Goal: Transaction & Acquisition: Purchase product/service

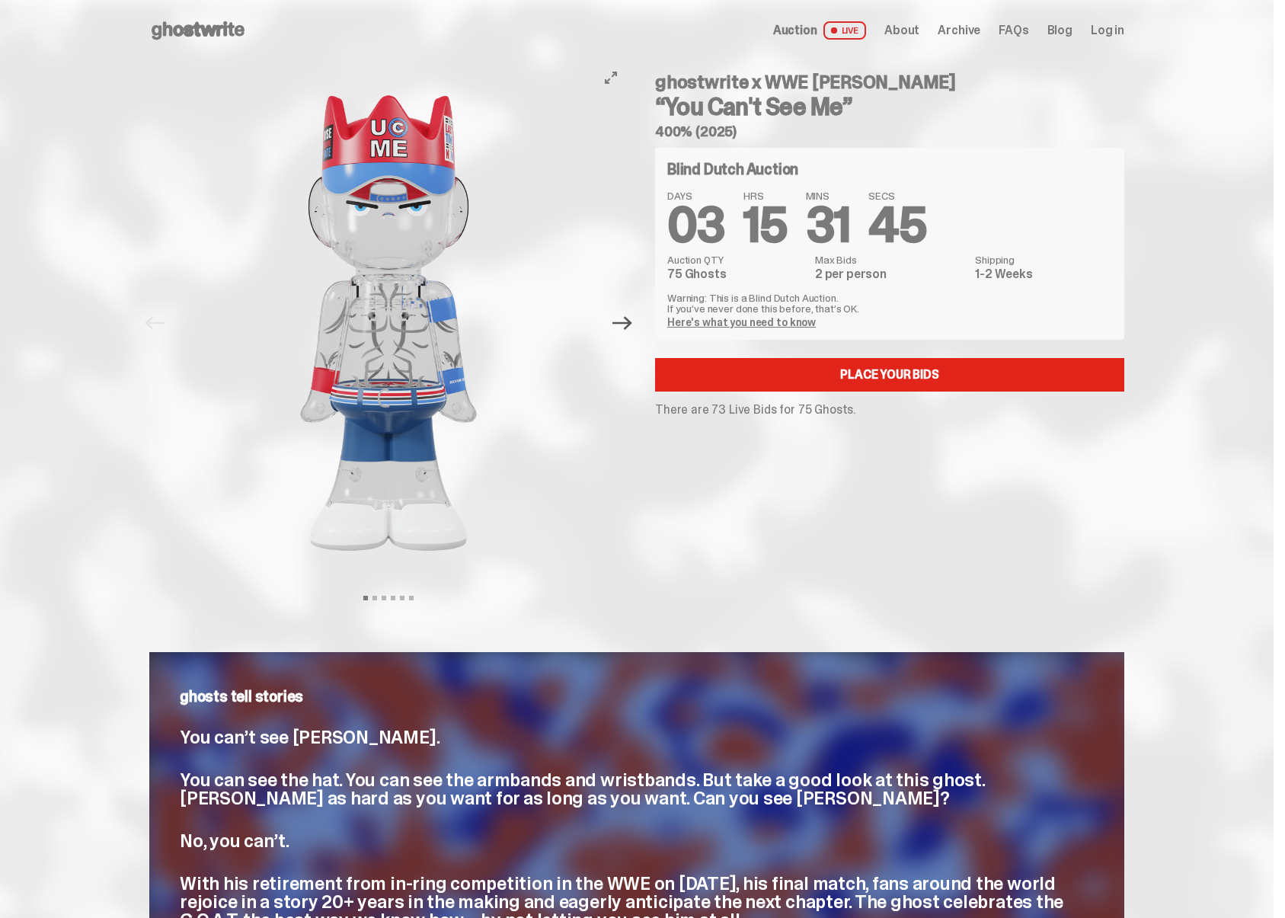
click at [628, 321] on icon "Next" at bounding box center [622, 323] width 20 height 14
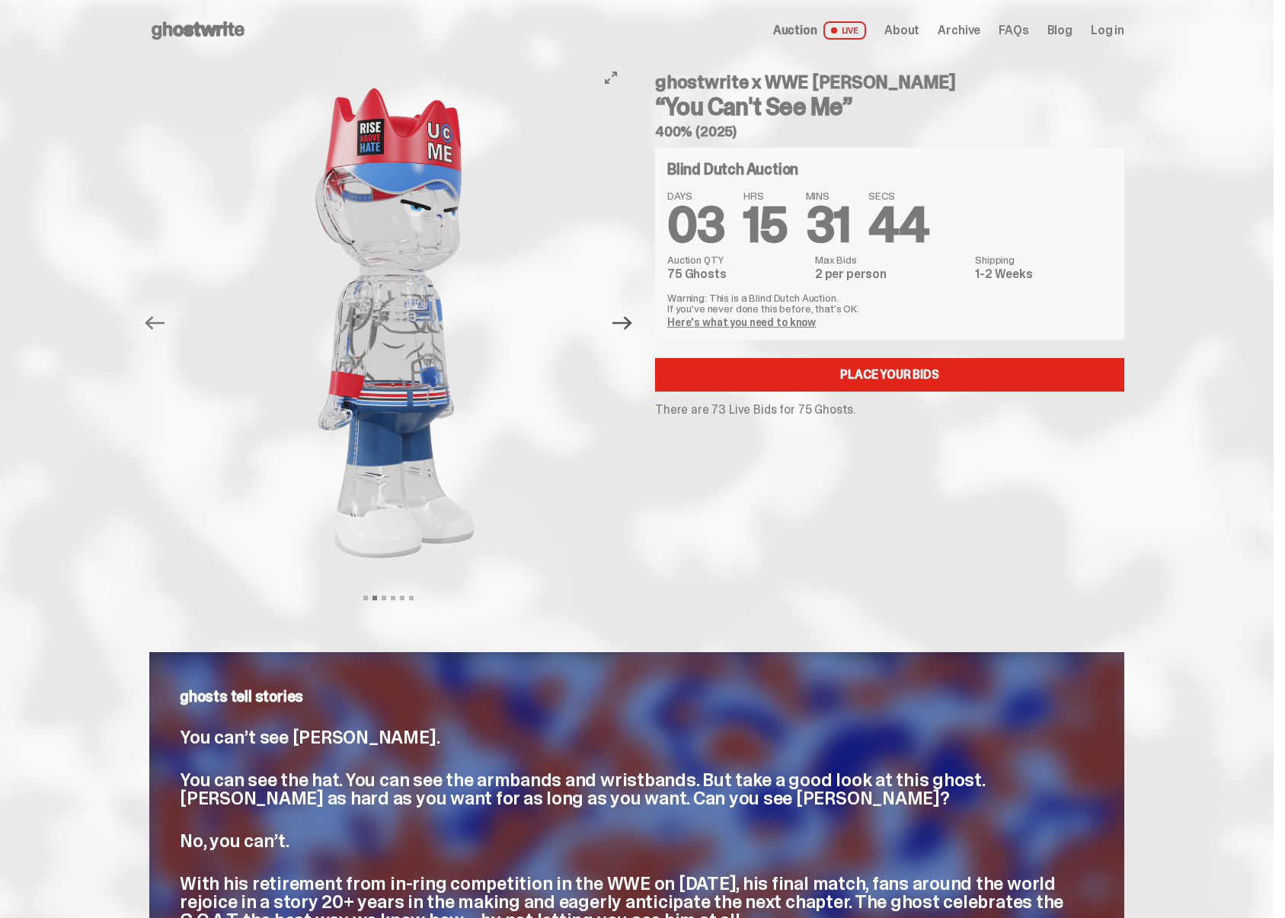
click at [628, 321] on icon "Next" at bounding box center [622, 323] width 20 height 14
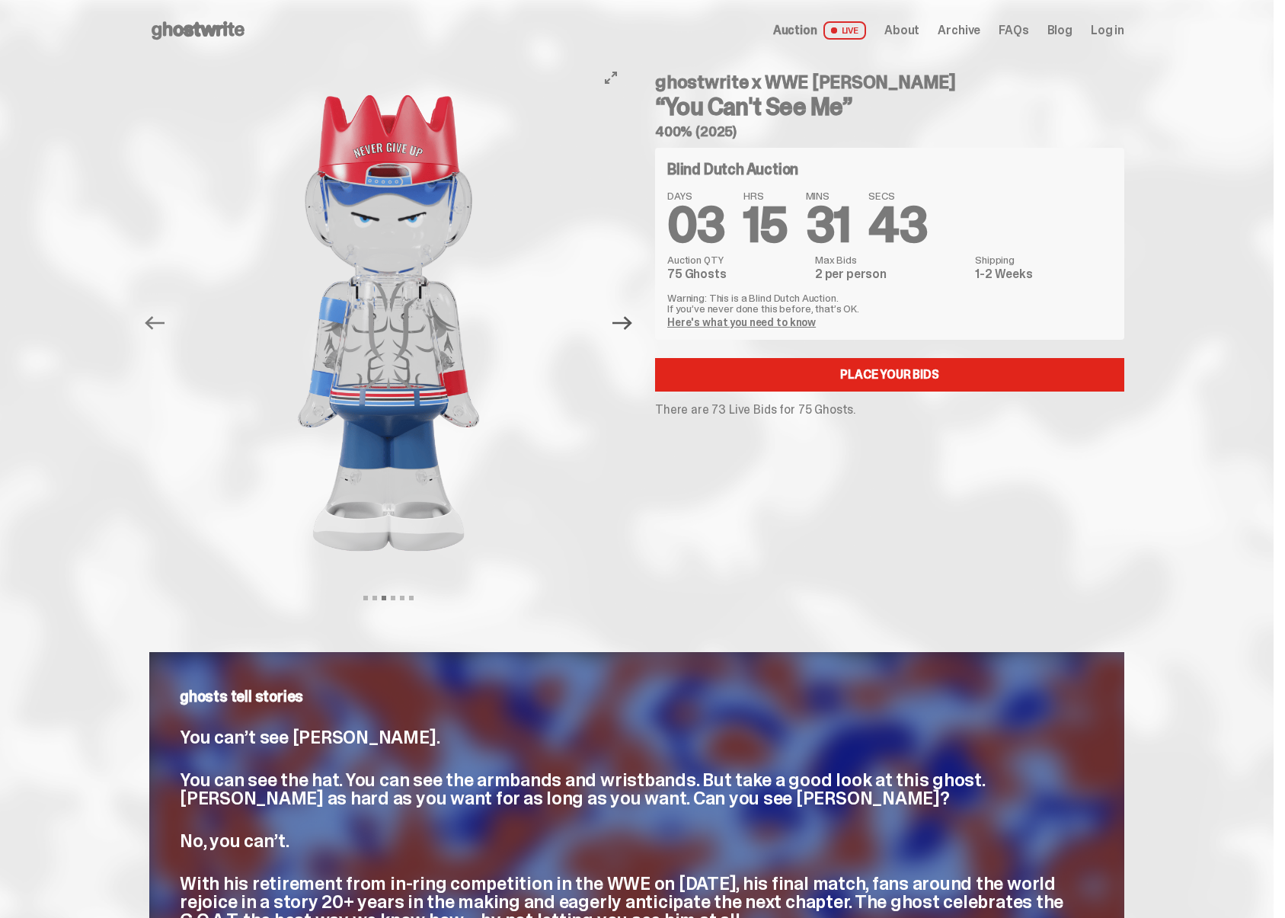
click at [628, 321] on icon "Next" at bounding box center [622, 323] width 20 height 14
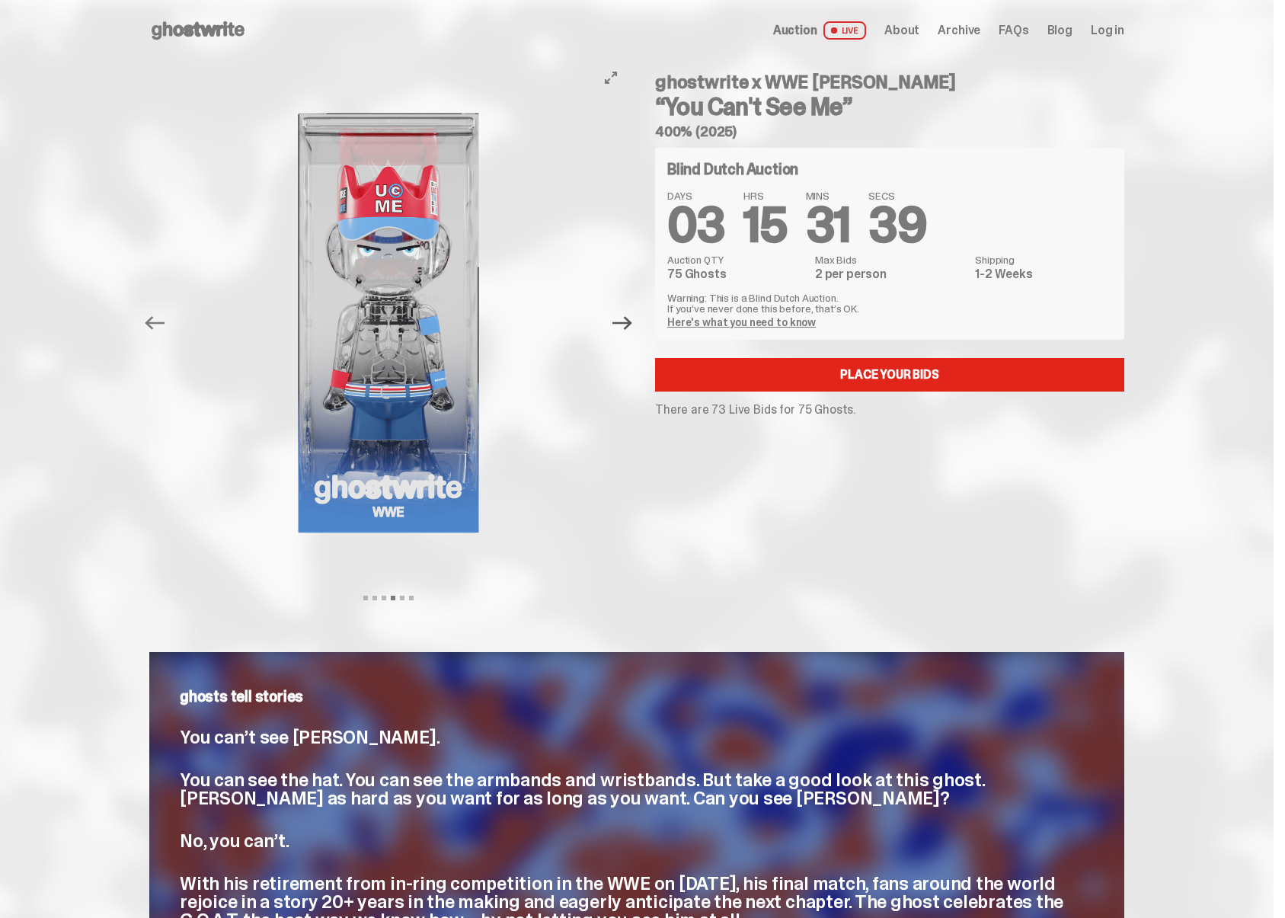
click at [628, 321] on icon "Next" at bounding box center [622, 323] width 20 height 14
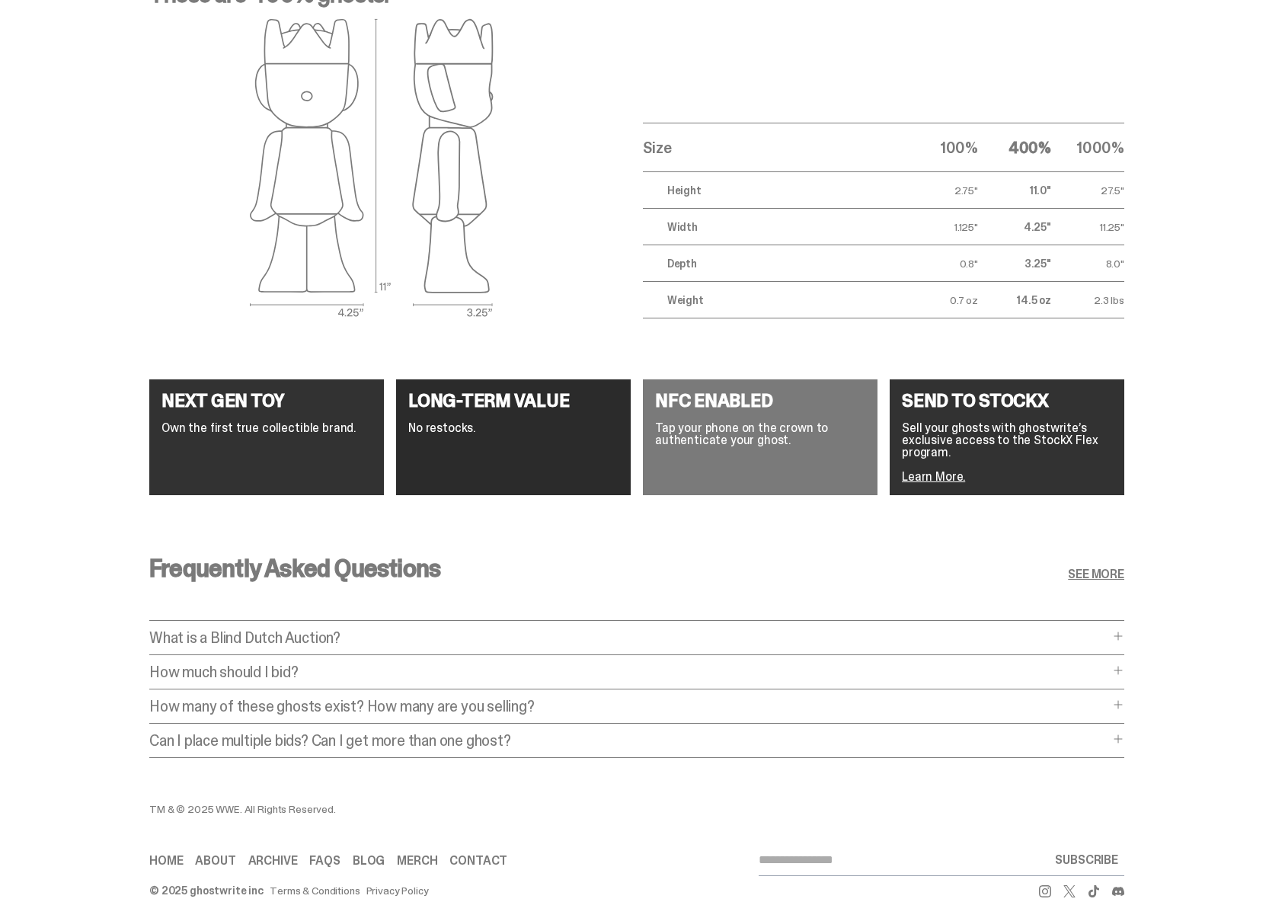
scroll to position [2477, 0]
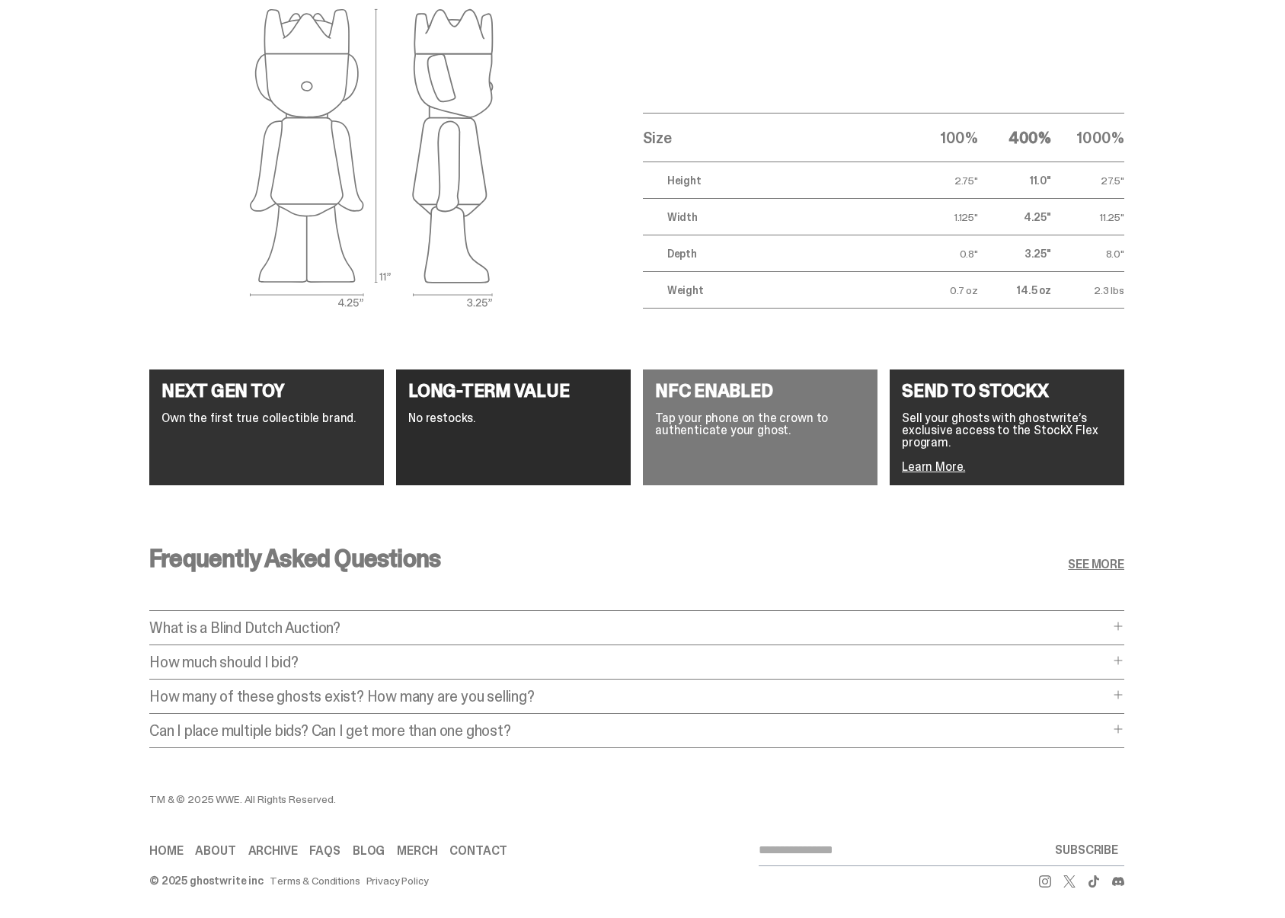
click at [553, 621] on p "What is a Blind Dutch Auction?" at bounding box center [628, 627] width 959 height 15
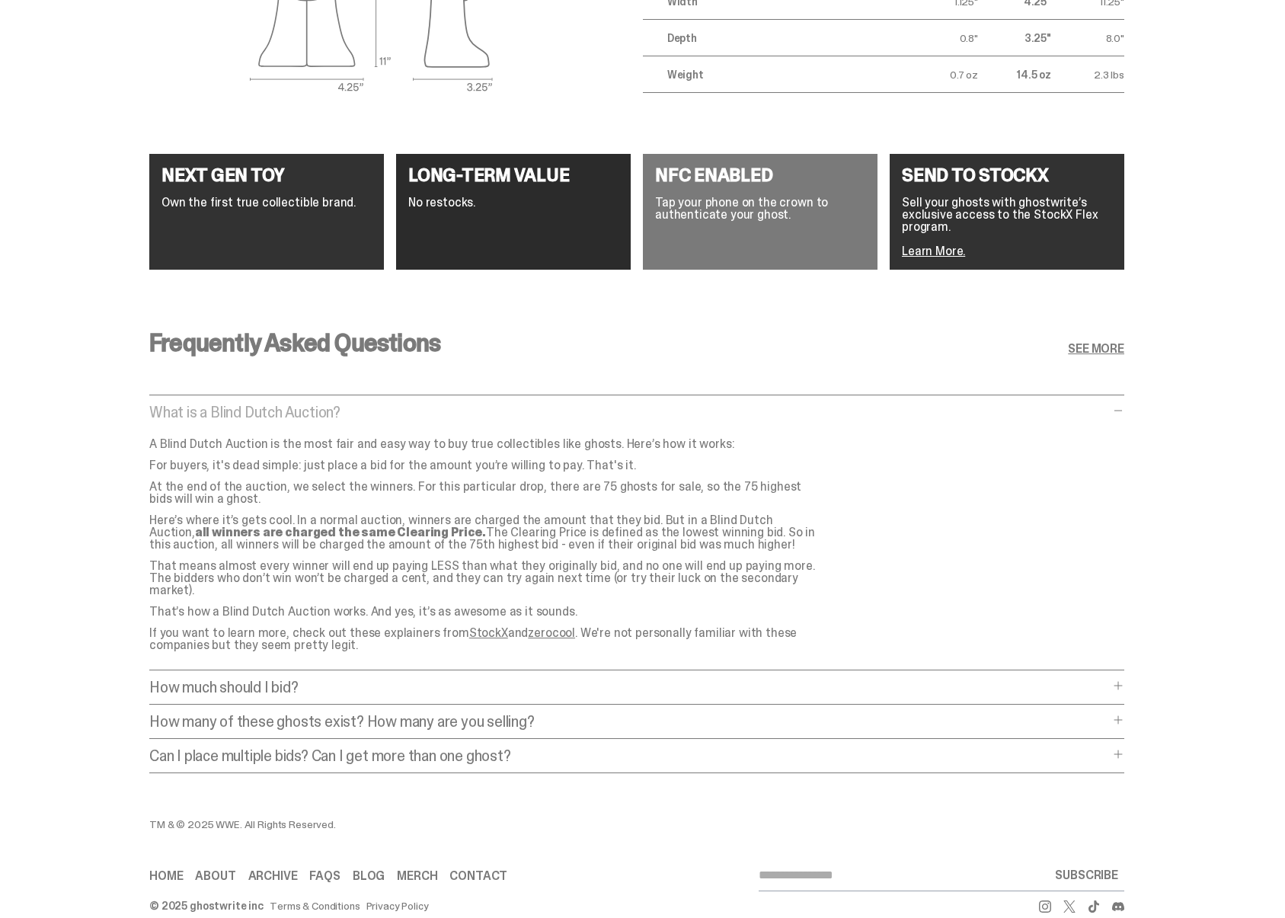
scroll to position [2705, 0]
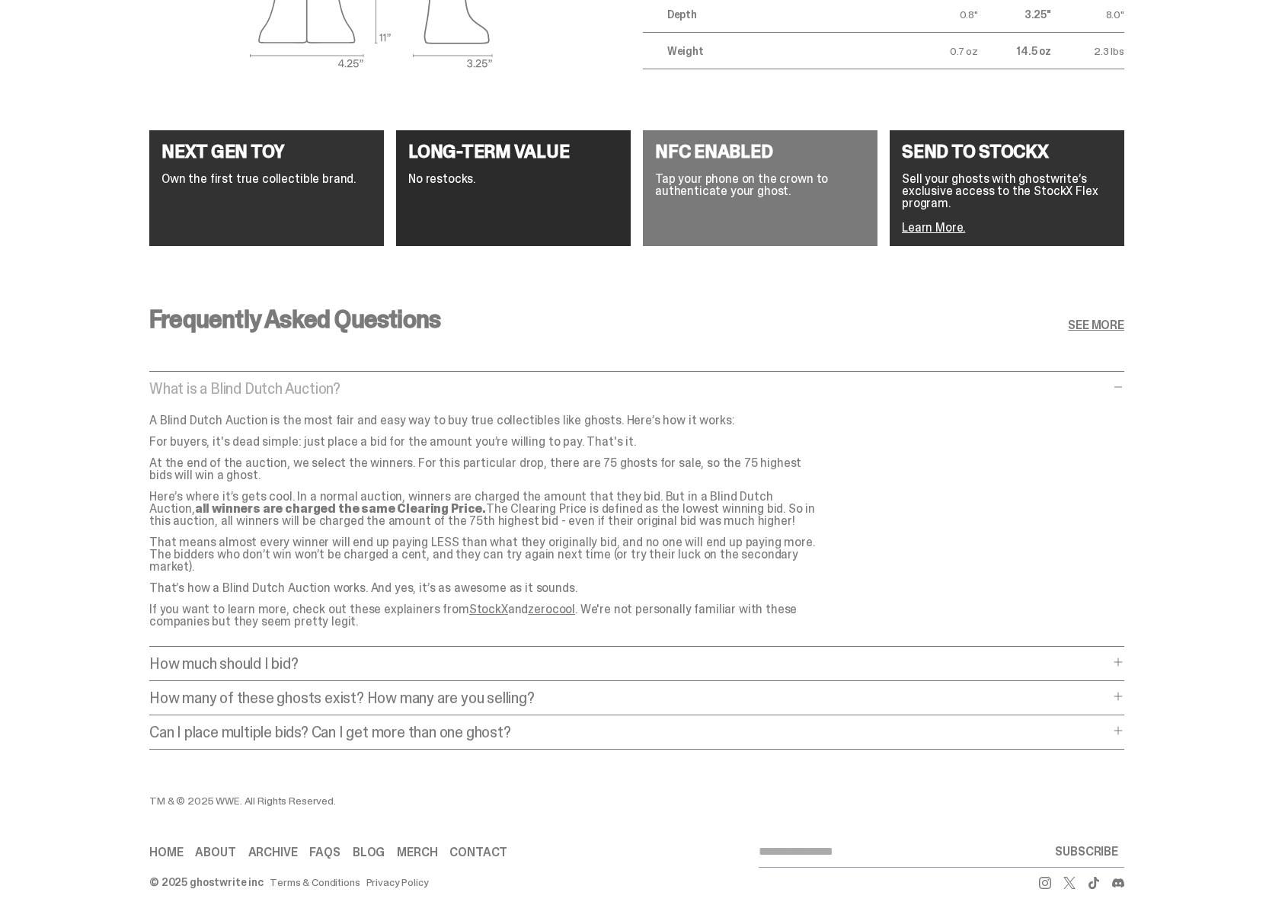
click at [600, 658] on p "How much should I bid?" at bounding box center [628, 663] width 959 height 15
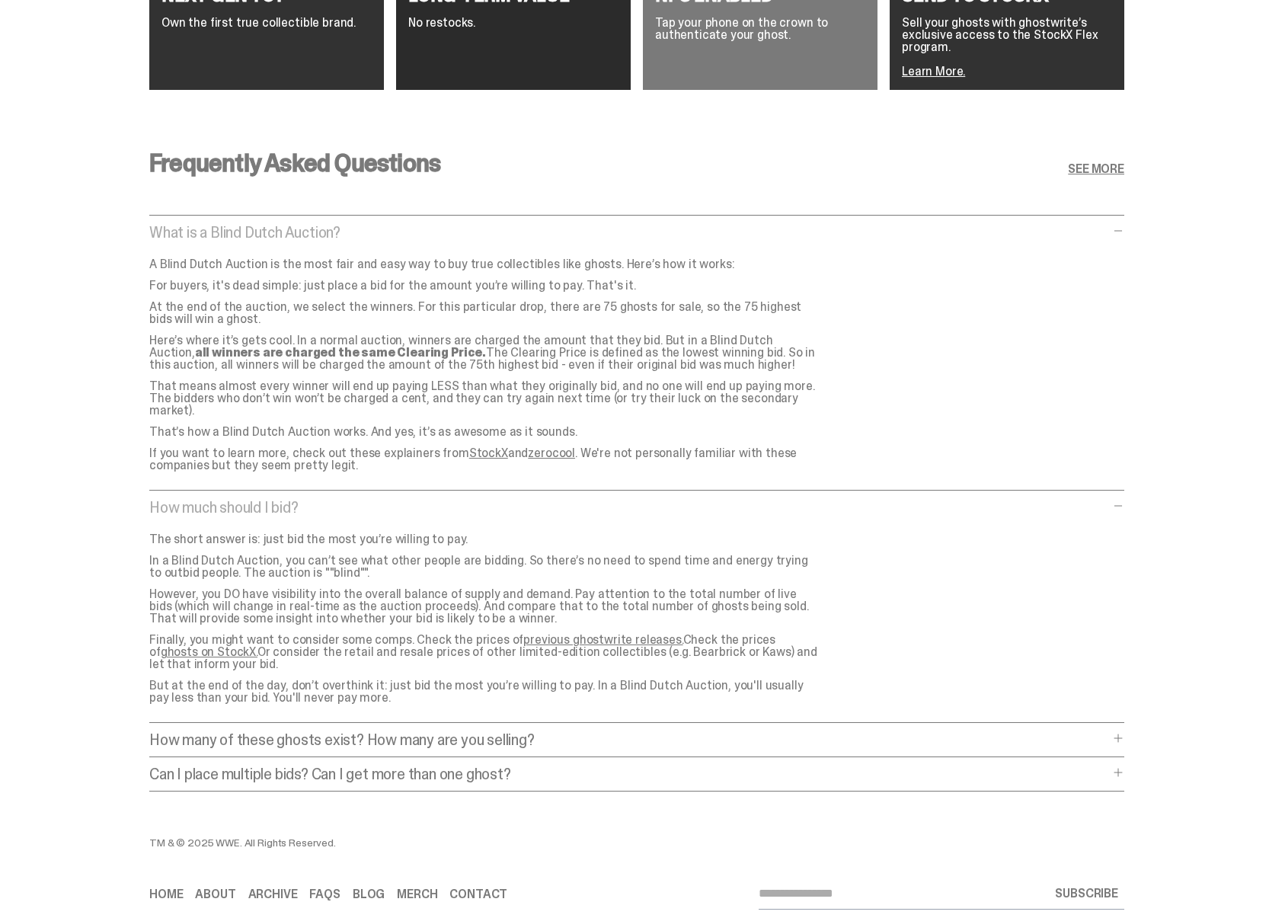
scroll to position [2903, 0]
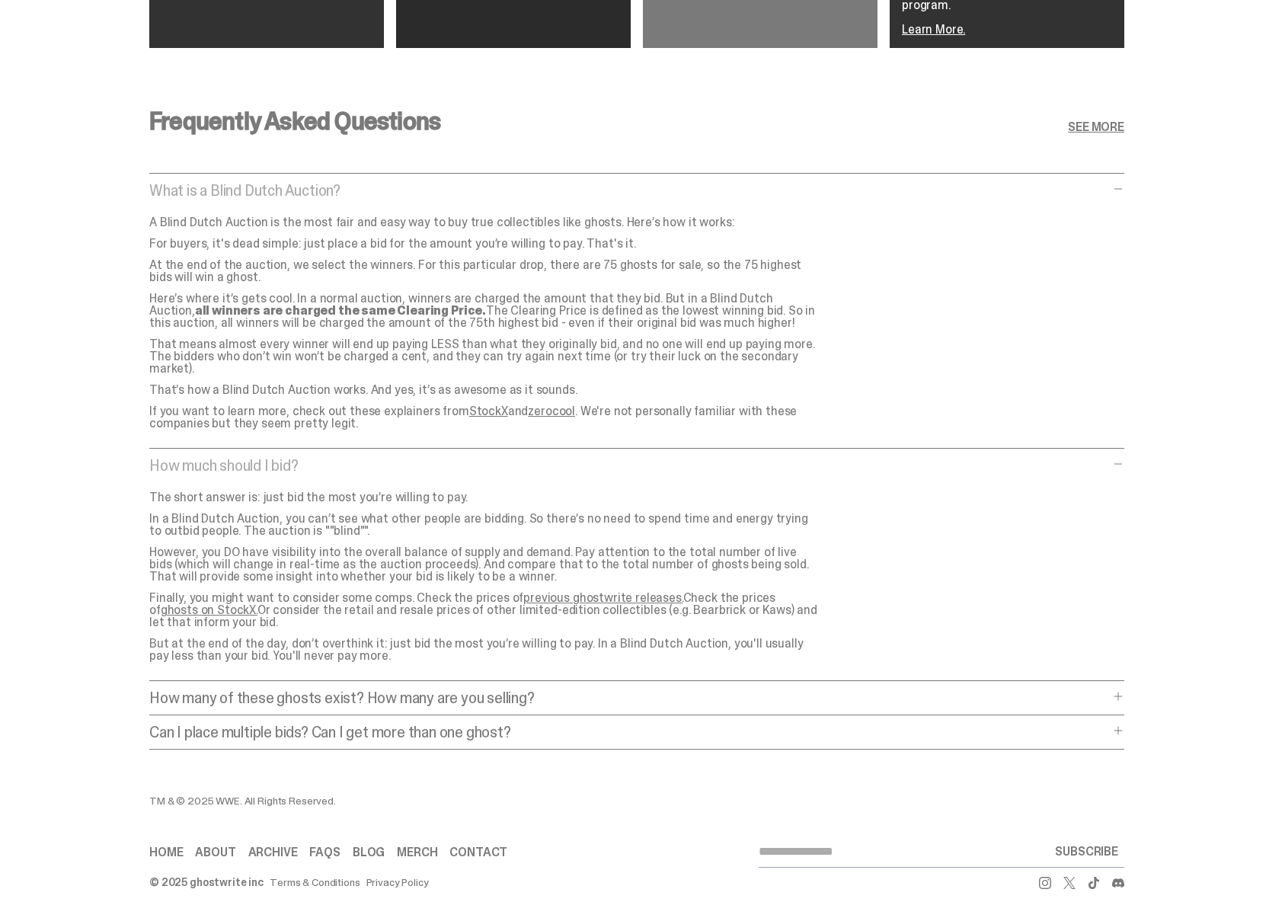
click at [575, 724] on p "Can I place multiple bids? Can I get more than one ghost?" at bounding box center [628, 731] width 959 height 15
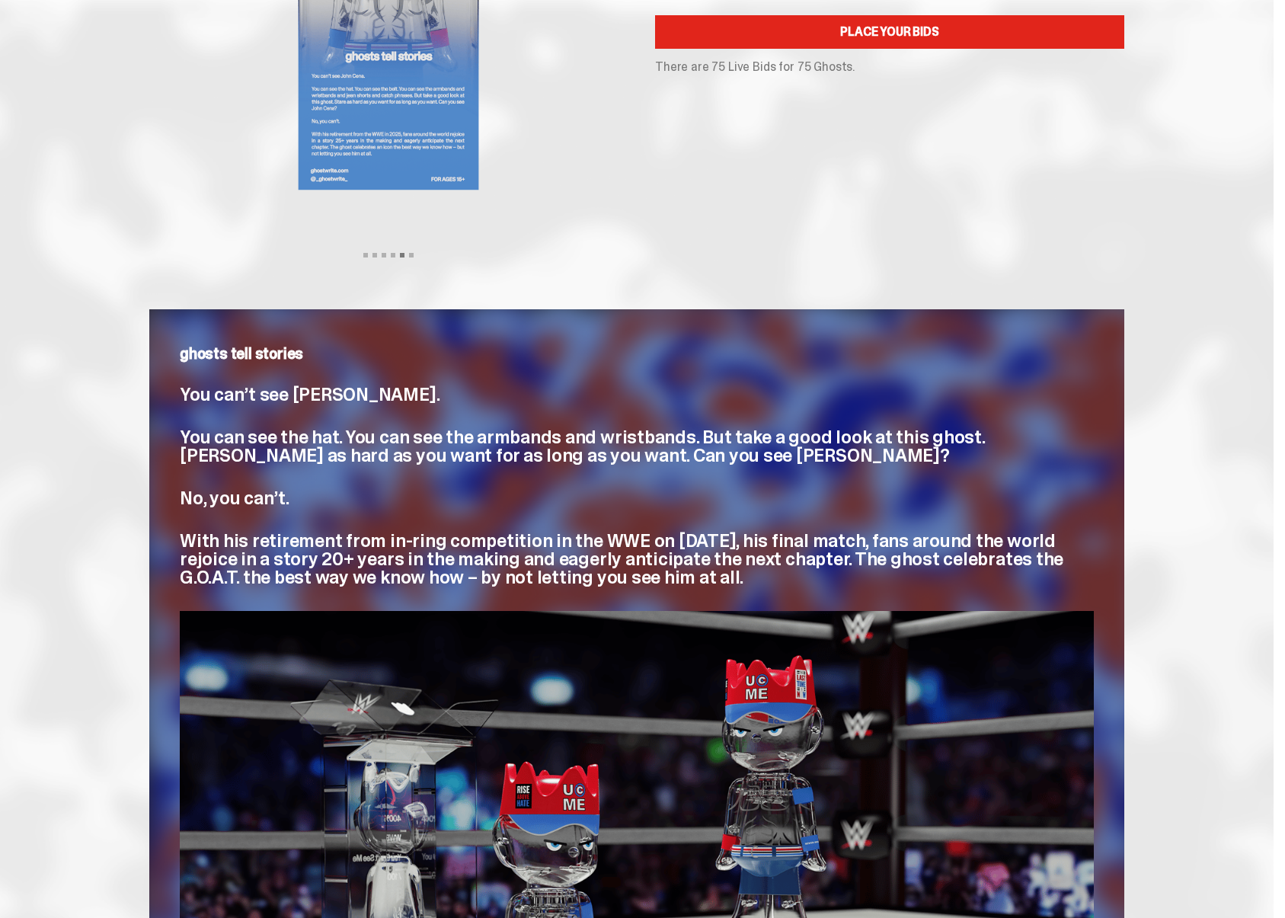
scroll to position [0, 0]
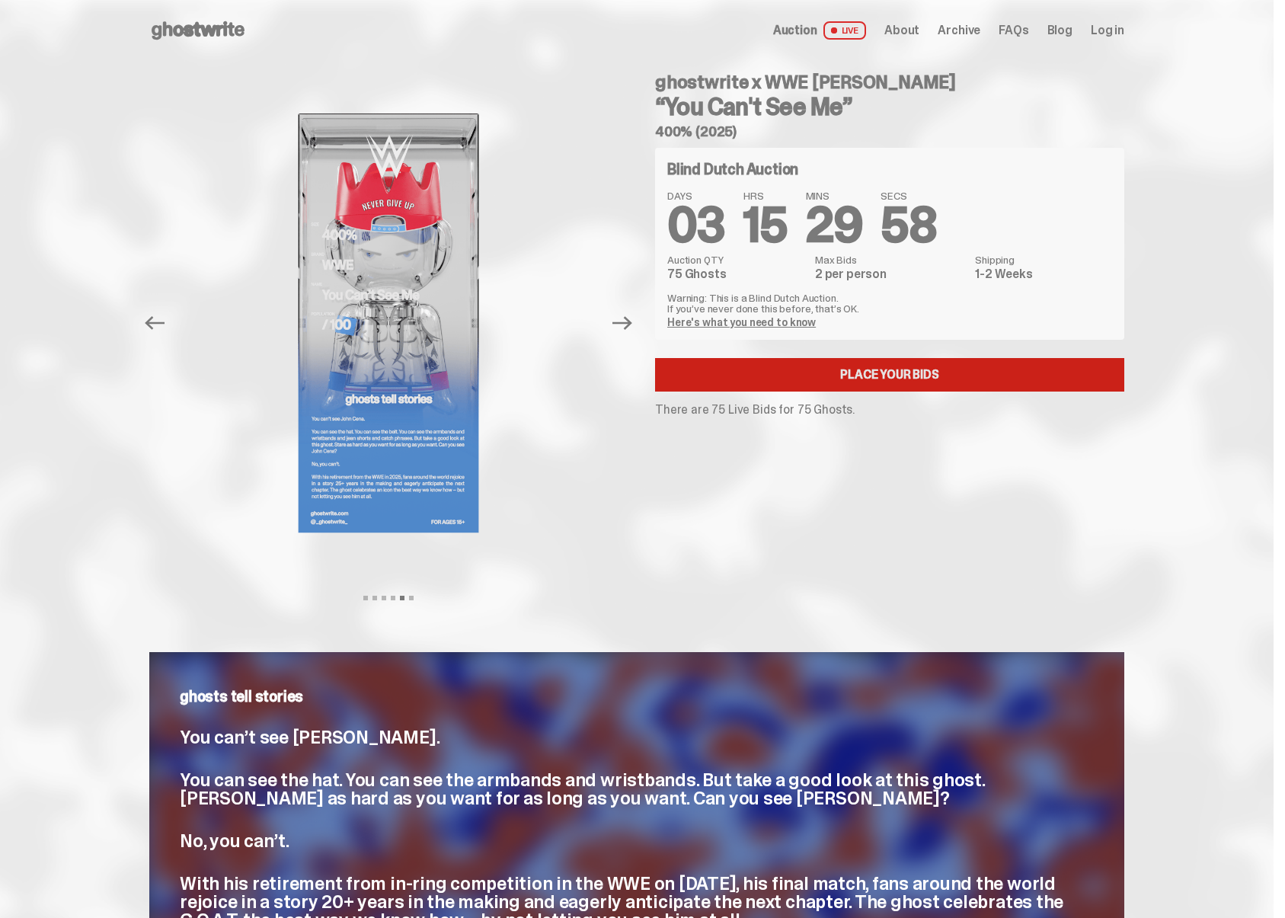
click at [910, 372] on link "Place your Bids" at bounding box center [889, 375] width 469 height 34
